Goal: Transaction & Acquisition: Purchase product/service

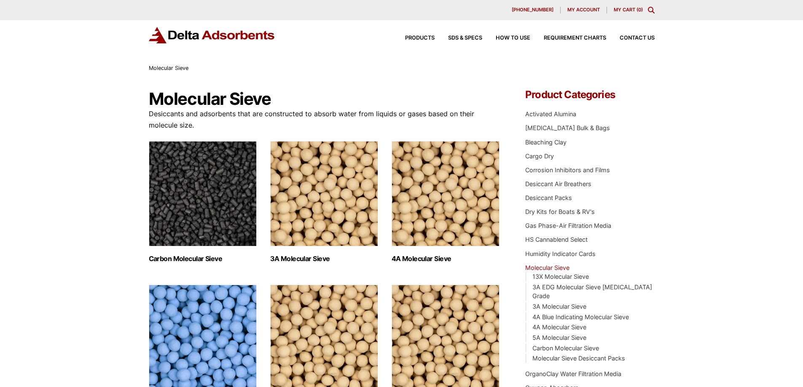
click at [651, 8] on icon "Toggle Modal Content" at bounding box center [651, 10] width 7 height 7
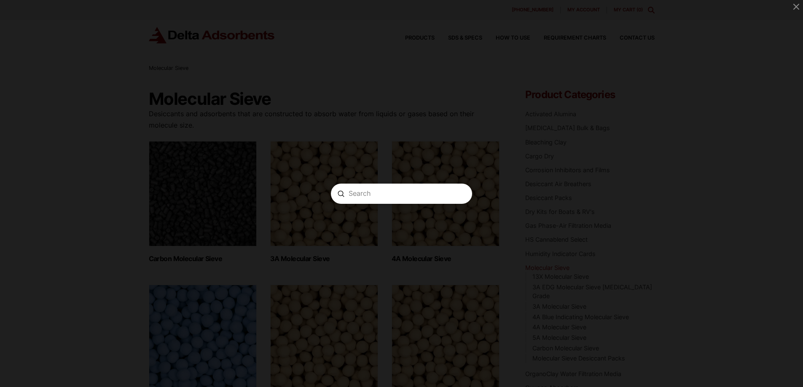
click at [376, 193] on input "Search" at bounding box center [401, 193] width 106 height 9
type input "f-200 3/16"
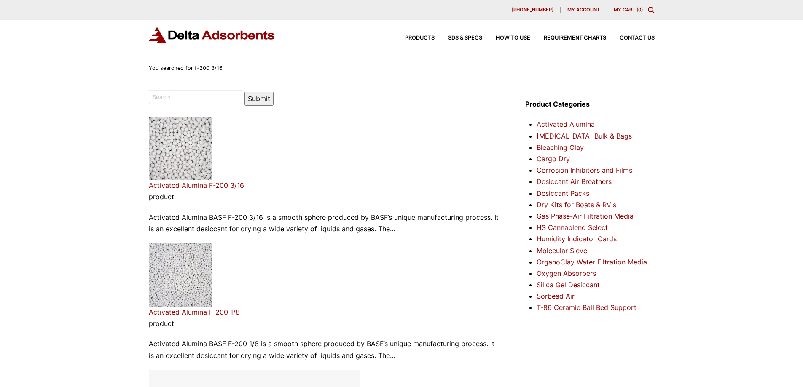
click at [214, 184] on link "Activated Alumina F-200 3/16" at bounding box center [196, 185] width 95 height 8
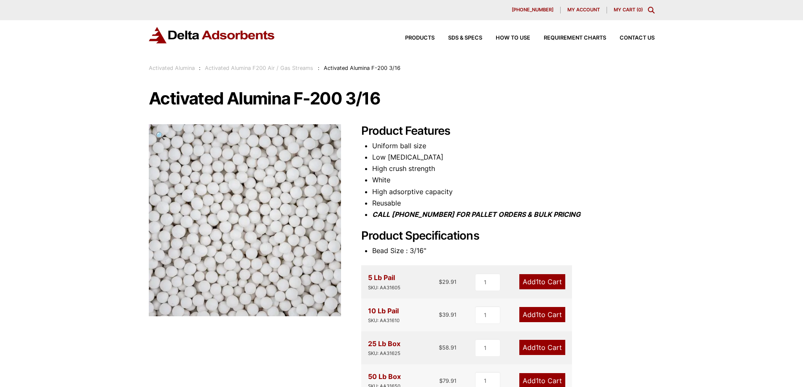
click at [588, 8] on span "My account" at bounding box center [583, 10] width 32 height 5
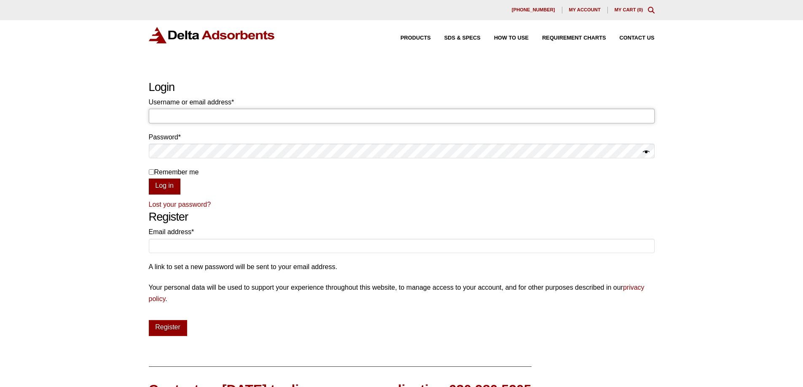
type input "dhabets@stricksag.com"
click at [165, 185] on button "Log in" at bounding box center [165, 187] width 32 height 16
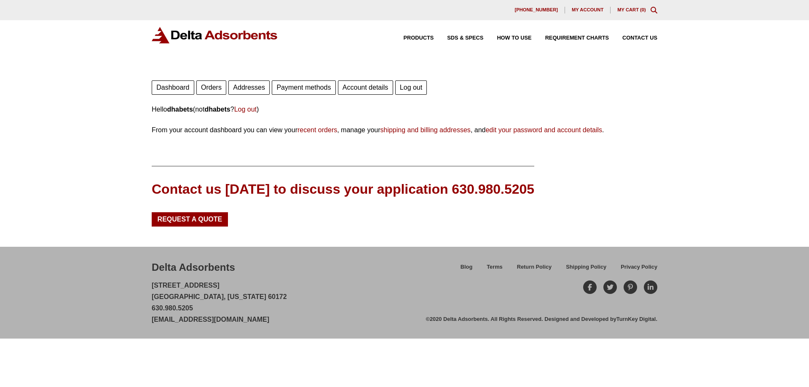
click at [208, 88] on link "Orders" at bounding box center [211, 87] width 30 height 14
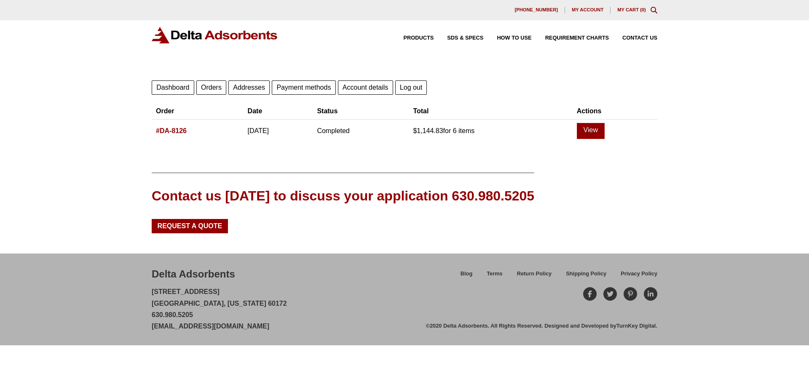
click at [171, 131] on link "#DA-8126" at bounding box center [171, 130] width 31 height 7
click at [167, 129] on link "#DA-8126" at bounding box center [171, 130] width 31 height 7
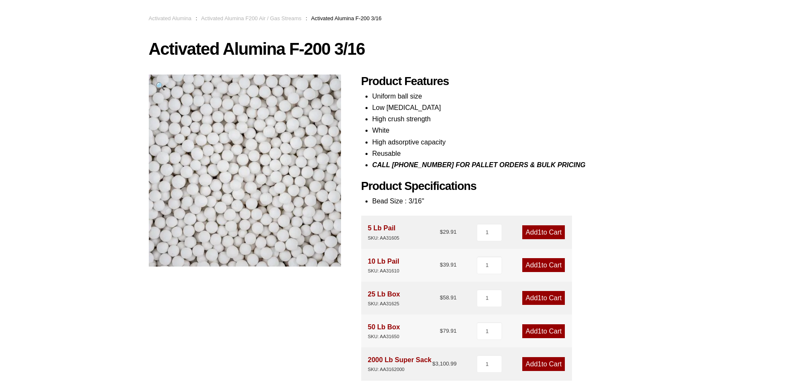
scroll to position [70, 0]
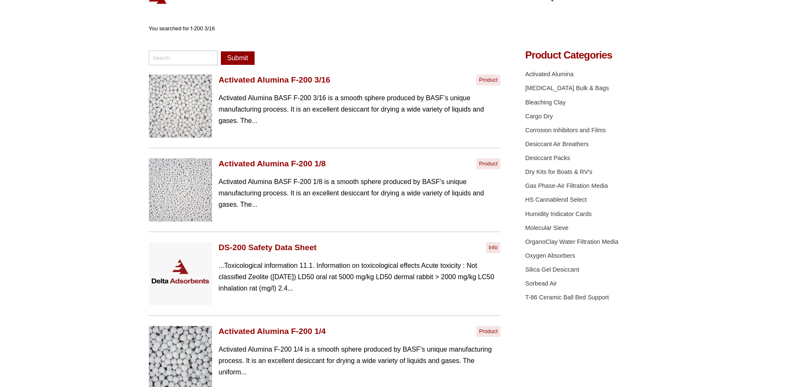
scroll to position [70, 0]
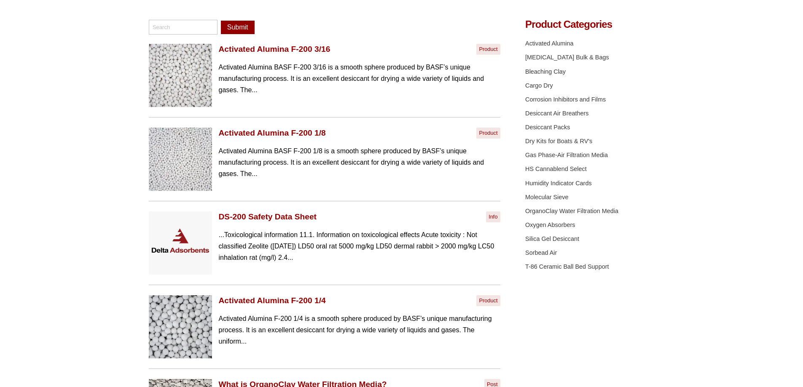
click at [272, 131] on link "Activated Alumina F-200 1/8" at bounding box center [272, 133] width 107 height 11
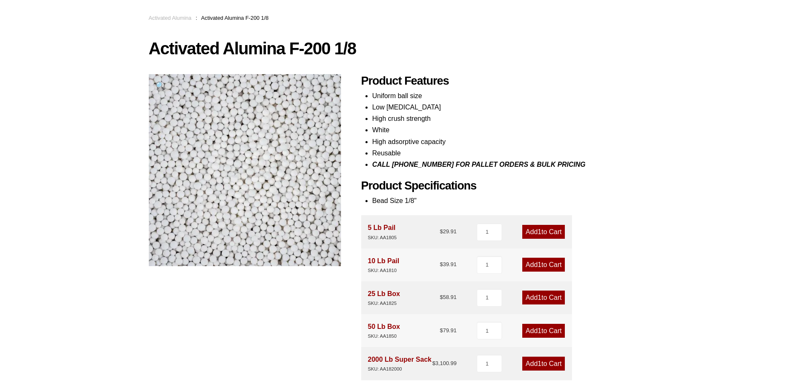
scroll to position [70, 0]
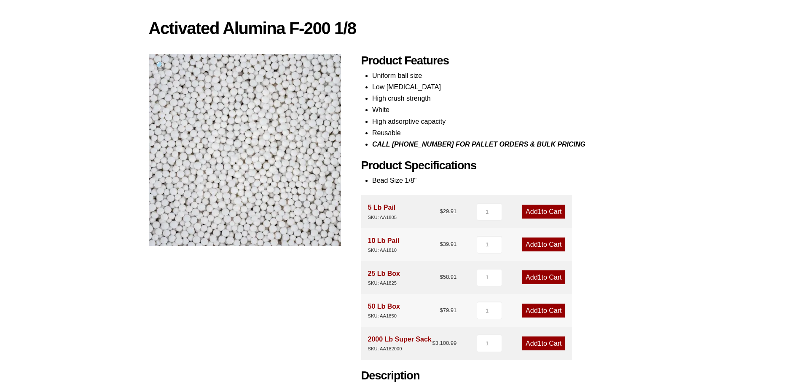
click at [542, 311] on link "Add 1 to Cart" at bounding box center [543, 311] width 43 height 14
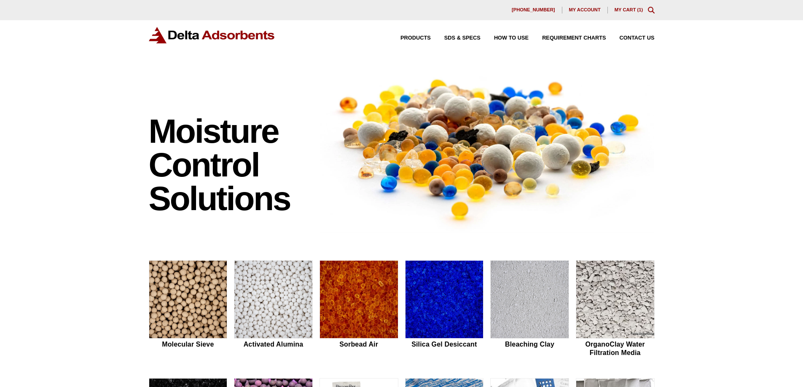
click at [627, 8] on link "My Cart ( 1 )" at bounding box center [628, 9] width 29 height 5
click at [627, 9] on link "My Cart ( 2 )" at bounding box center [628, 9] width 29 height 5
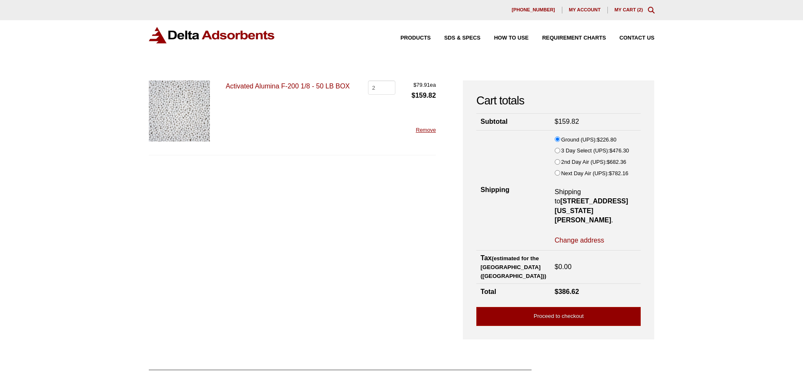
click at [425, 128] on link "Remove" at bounding box center [425, 130] width 20 height 6
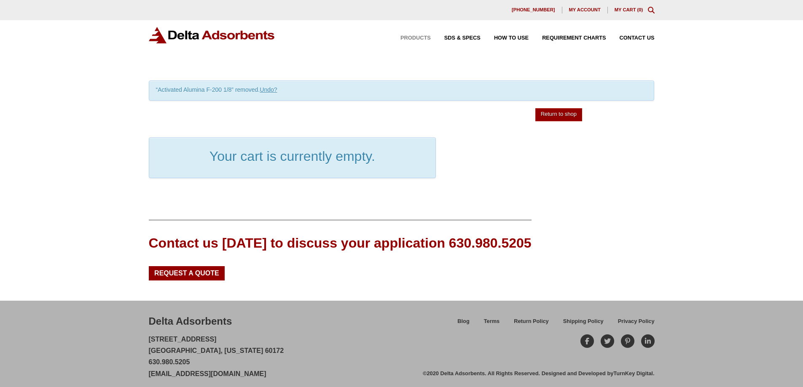
click at [420, 38] on span "Products" at bounding box center [415, 37] width 30 height 5
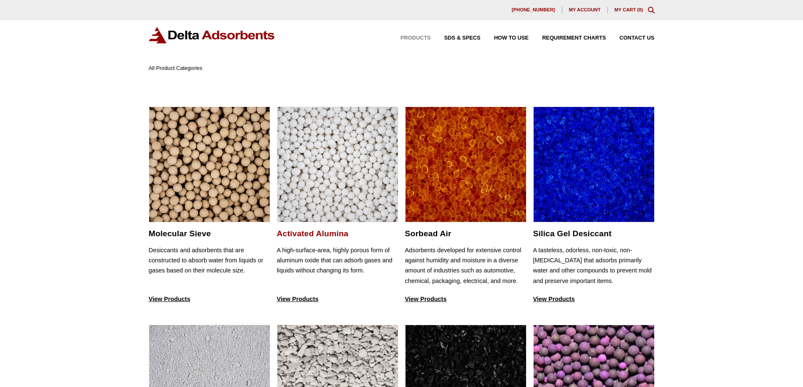
click at [298, 231] on h2 "Activated Alumina" at bounding box center [337, 234] width 121 height 10
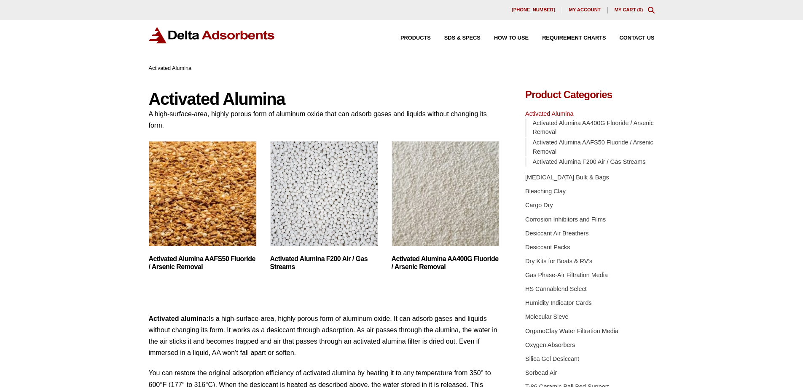
click at [297, 258] on h2 "Activated Alumina F200 Air / Gas Streams (3)" at bounding box center [324, 263] width 108 height 16
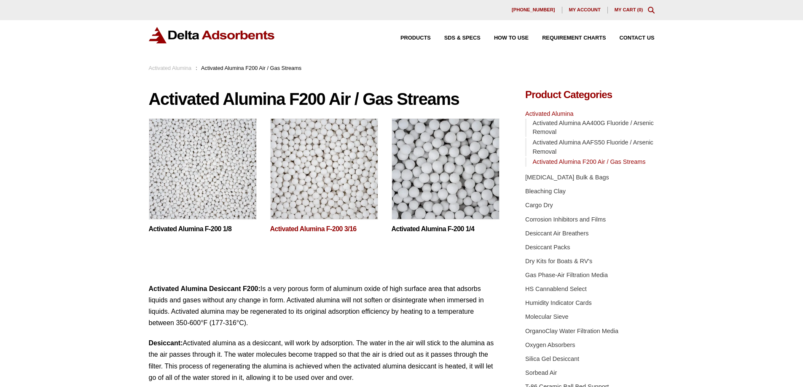
click at [324, 229] on link "Activated Alumina F-200 3/16" at bounding box center [324, 229] width 108 height 7
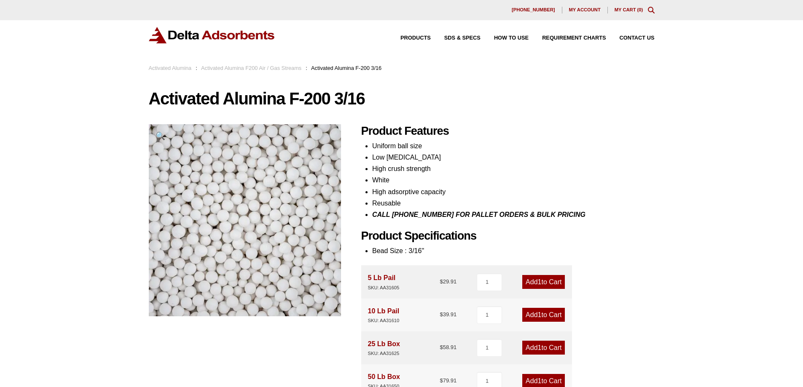
click at [541, 284] on link "Add 1 to Cart" at bounding box center [543, 282] width 43 height 14
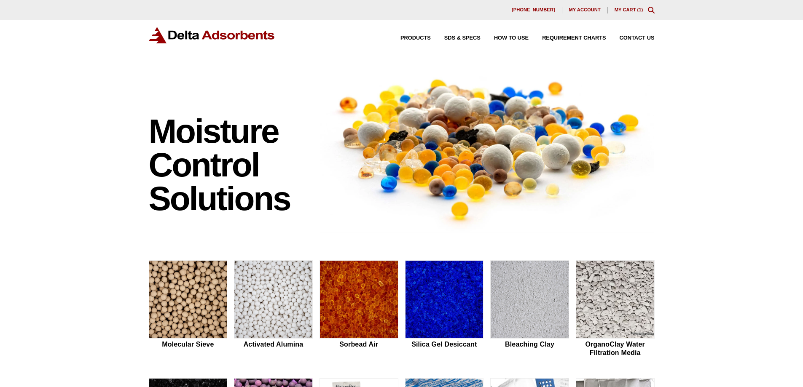
click at [626, 9] on link "My Cart ( 1 )" at bounding box center [628, 9] width 29 height 5
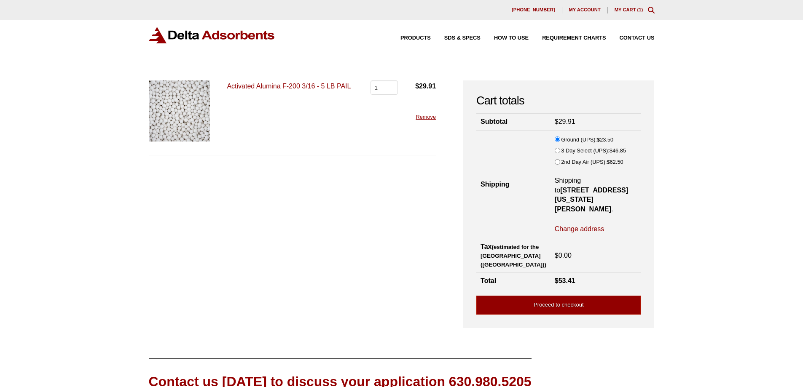
click at [423, 117] on link "Remove" at bounding box center [425, 117] width 20 height 6
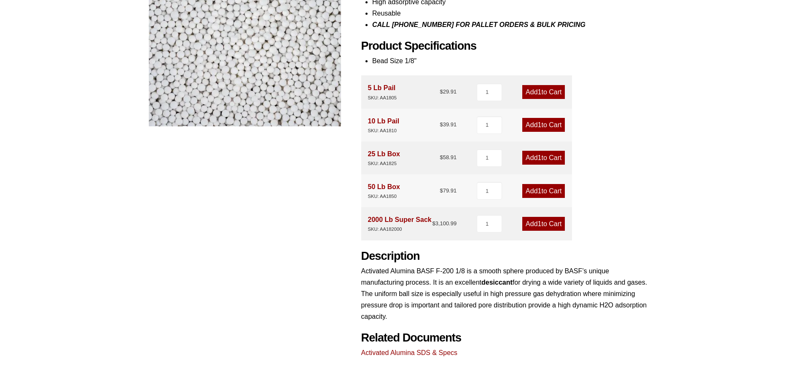
scroll to position [211, 0]
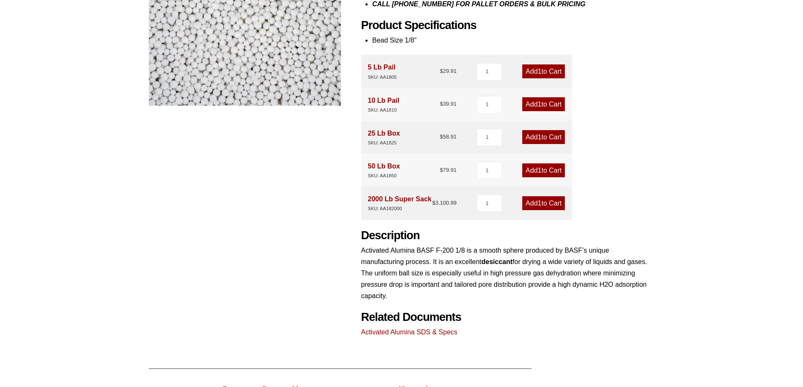
click at [539, 169] on span "1" at bounding box center [540, 170] width 4 height 7
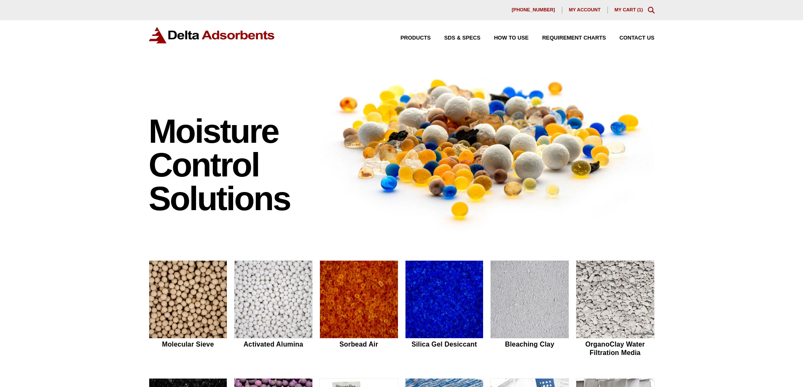
click at [630, 8] on link "My Cart ( 1 )" at bounding box center [628, 9] width 29 height 5
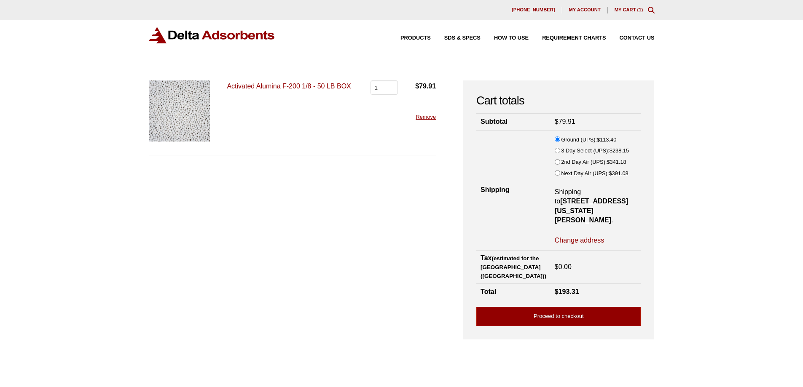
click at [425, 117] on link "Remove" at bounding box center [425, 117] width 20 height 6
